Goal: Navigation & Orientation: Find specific page/section

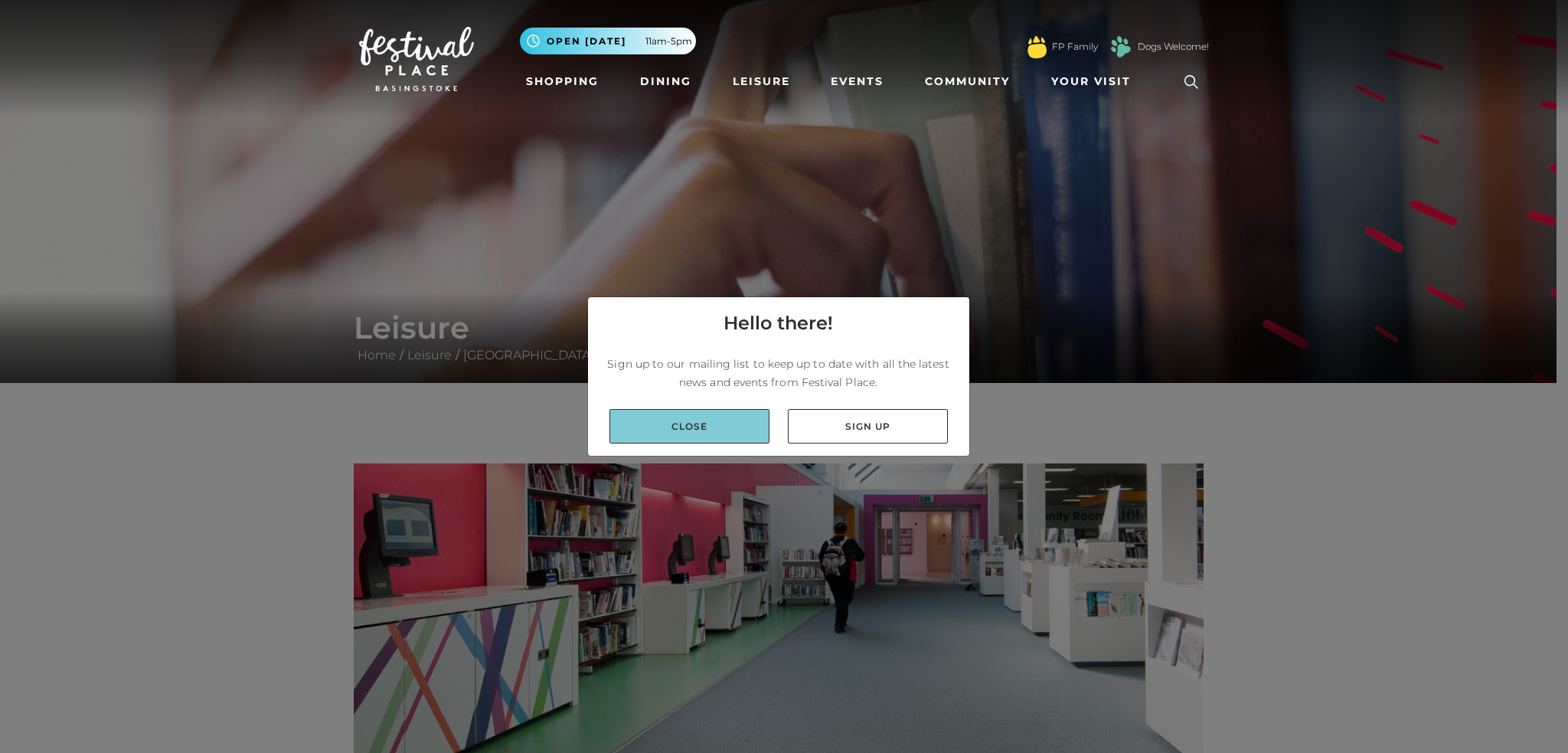
click at [742, 422] on link "Close" at bounding box center [690, 426] width 160 height 35
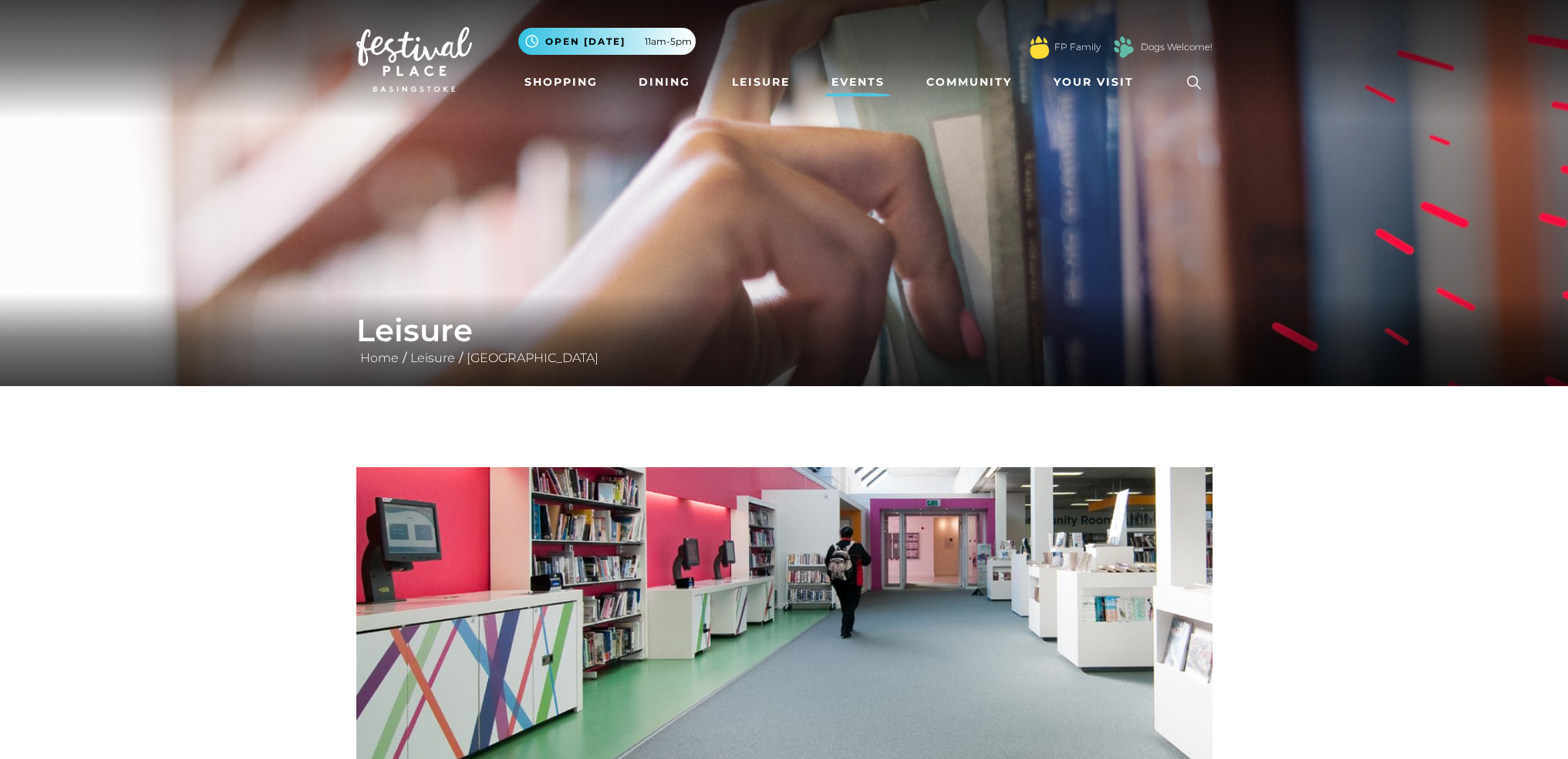
click at [852, 76] on link "Events" at bounding box center [858, 82] width 66 height 28
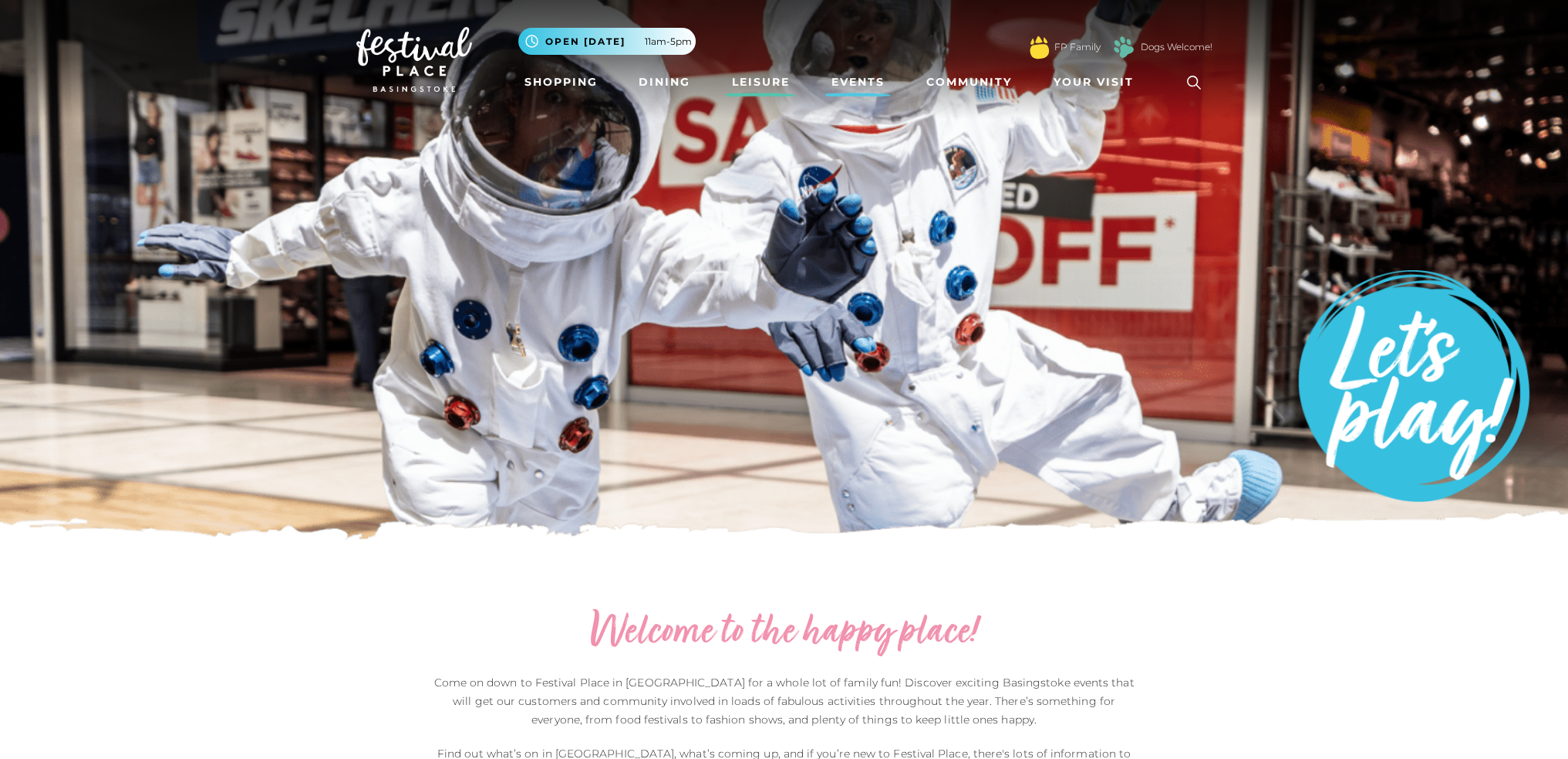
click at [783, 79] on link "Leisure" at bounding box center [761, 82] width 70 height 28
